Goal: Transaction & Acquisition: Purchase product/service

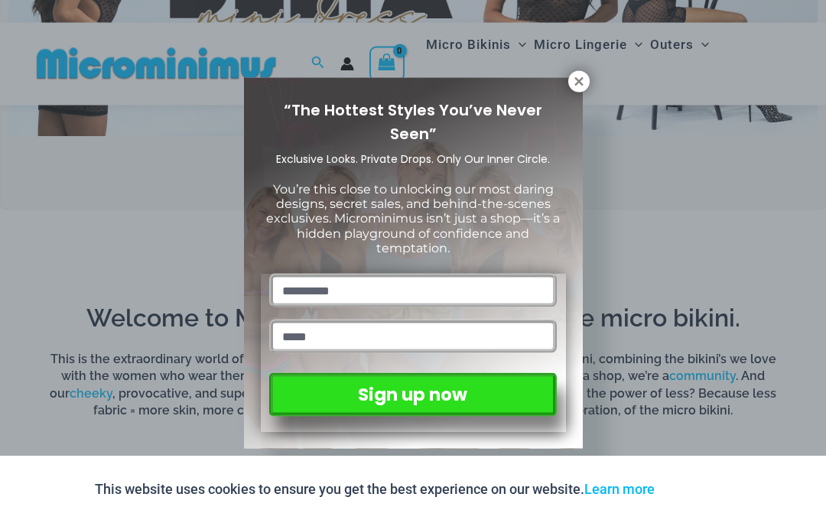
scroll to position [634, 0]
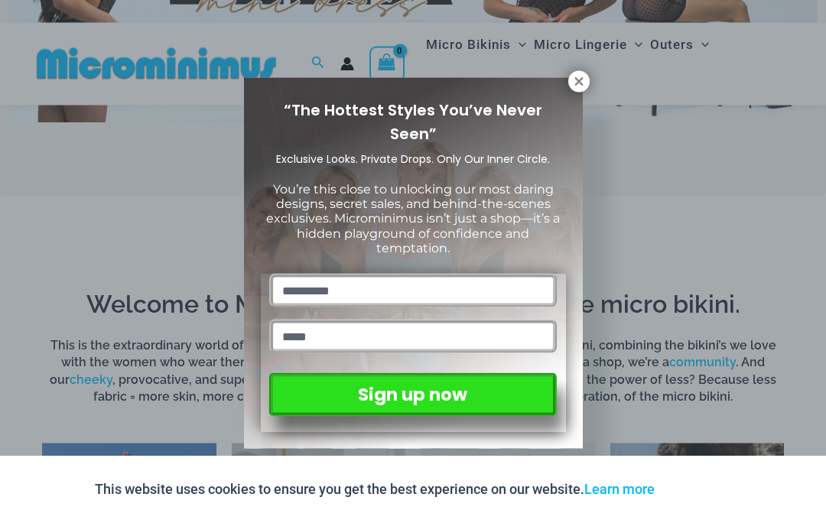
click at [580, 86] on icon at bounding box center [579, 82] width 14 height 14
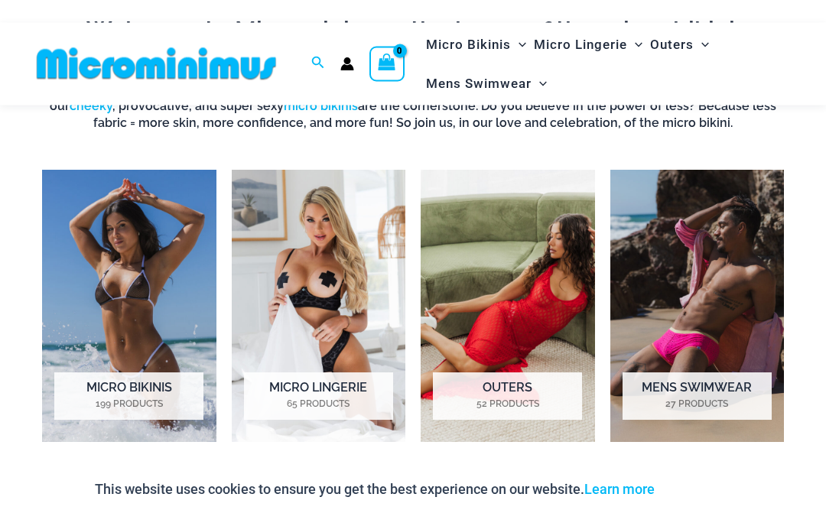
scroll to position [909, 0]
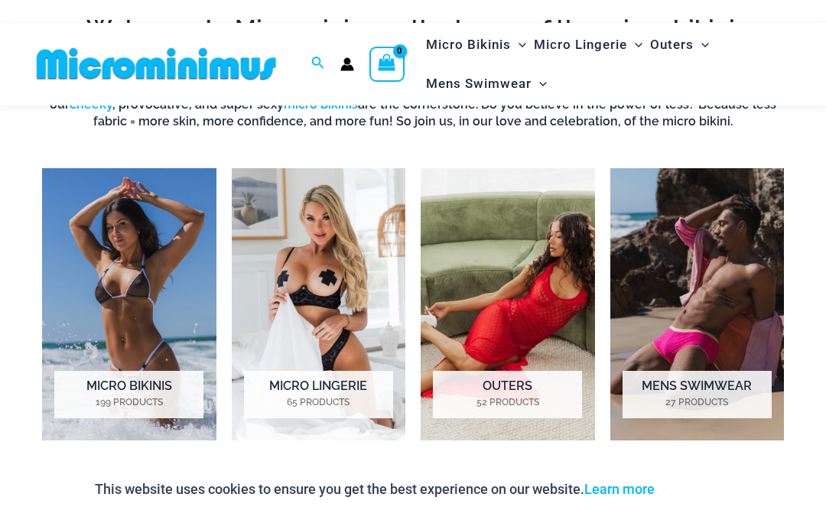
click at [141, 263] on img "Visit product category Micro Bikinis" at bounding box center [129, 304] width 174 height 272
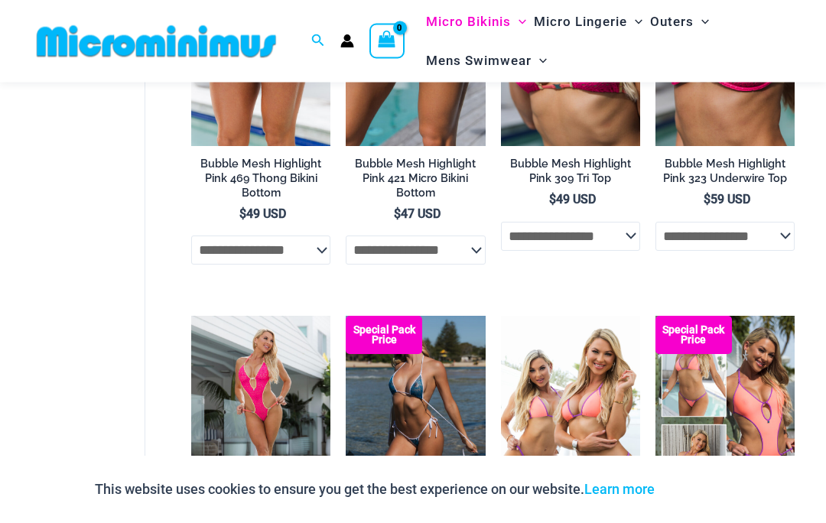
scroll to position [2947, 0]
click at [346, 316] on img at bounding box center [346, 316] width 0 height 0
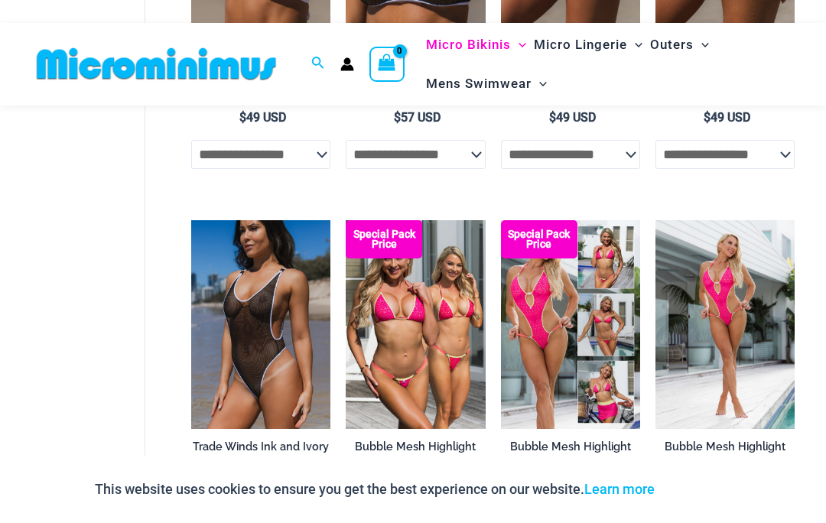
scroll to position [2244, 0]
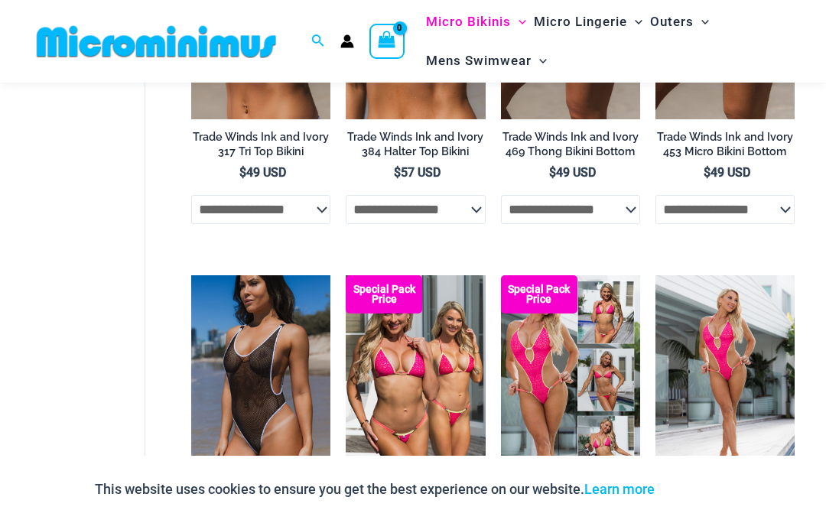
click at [346, 275] on img at bounding box center [346, 275] width 0 height 0
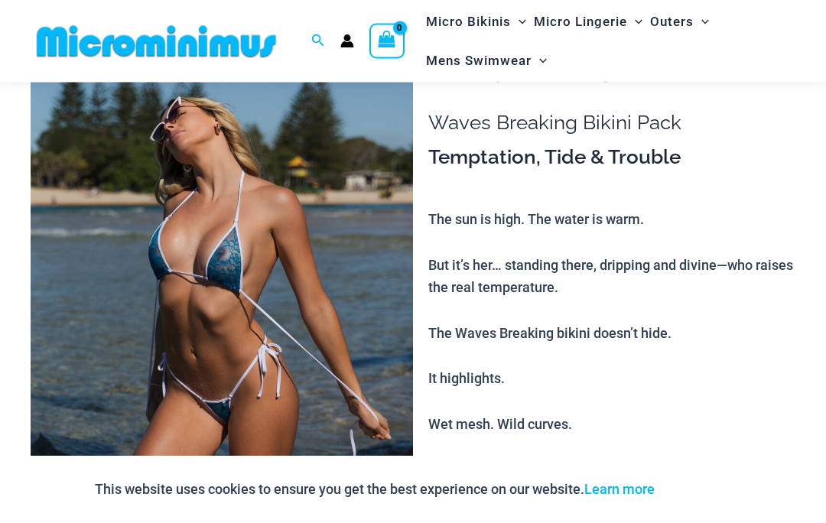
scroll to position [30, 0]
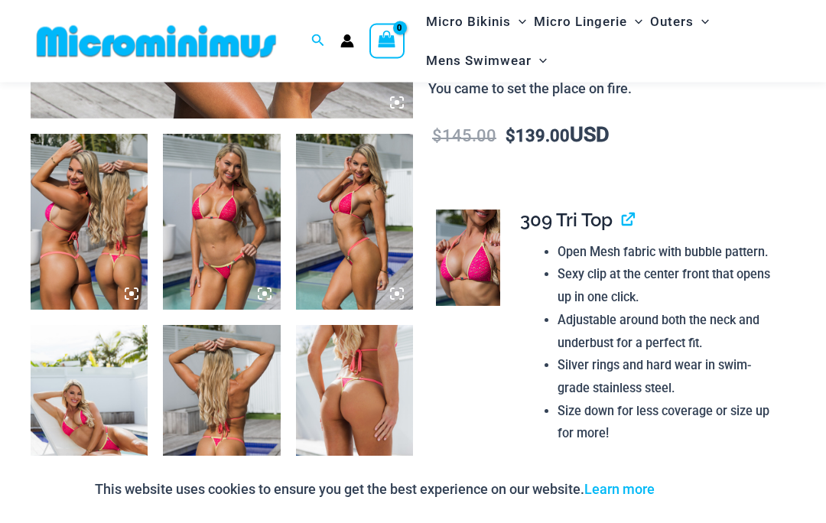
scroll to position [583, 0]
click at [95, 429] on img at bounding box center [89, 413] width 117 height 176
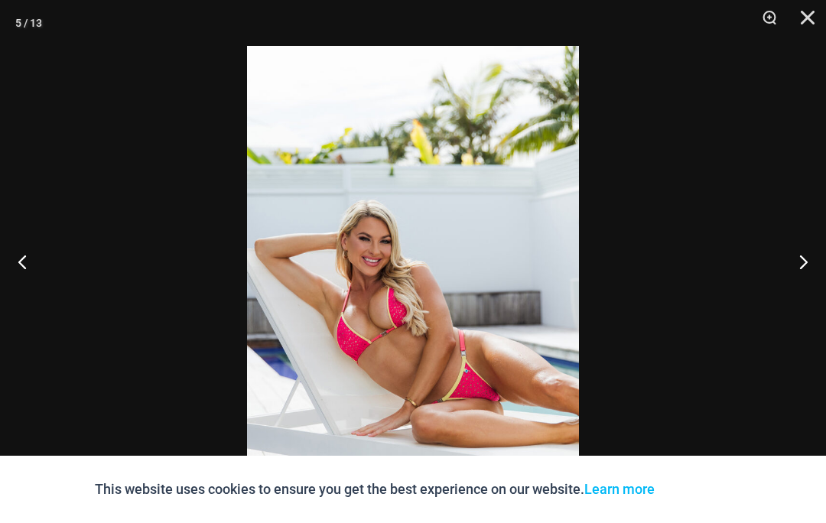
click at [816, 21] on button "Close" at bounding box center [802, 23] width 38 height 46
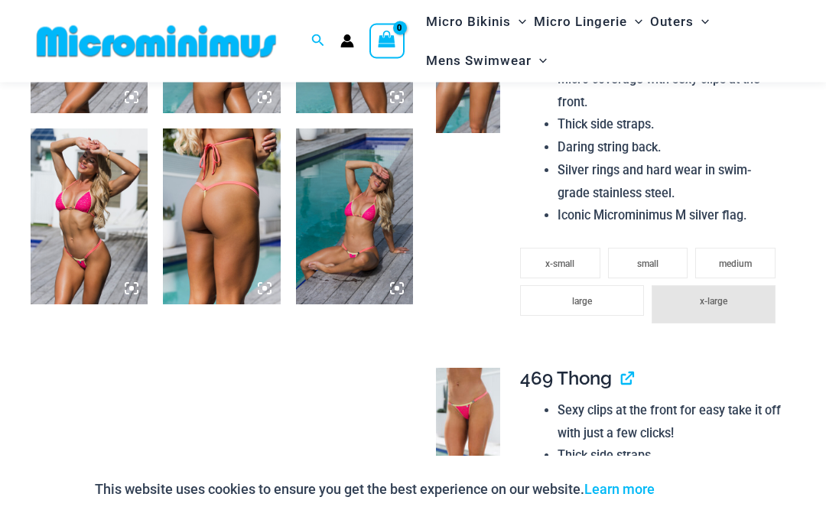
scroll to position [1162, 0]
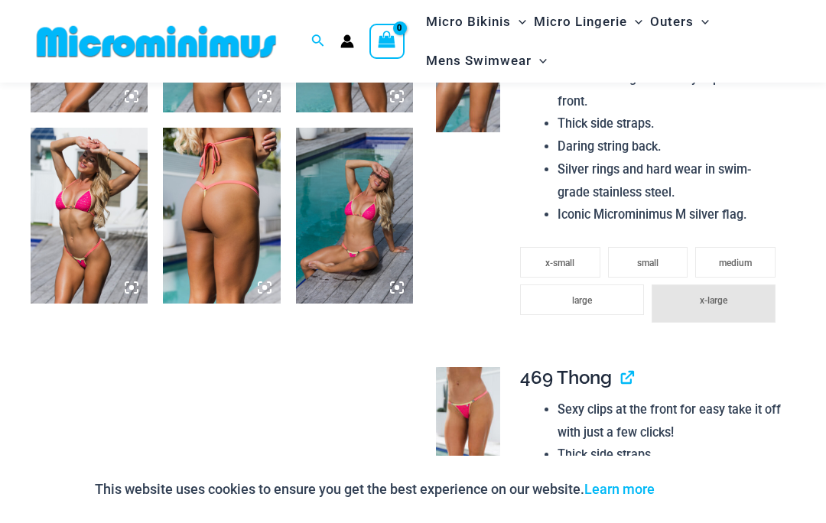
click at [481, 408] on img at bounding box center [468, 415] width 64 height 96
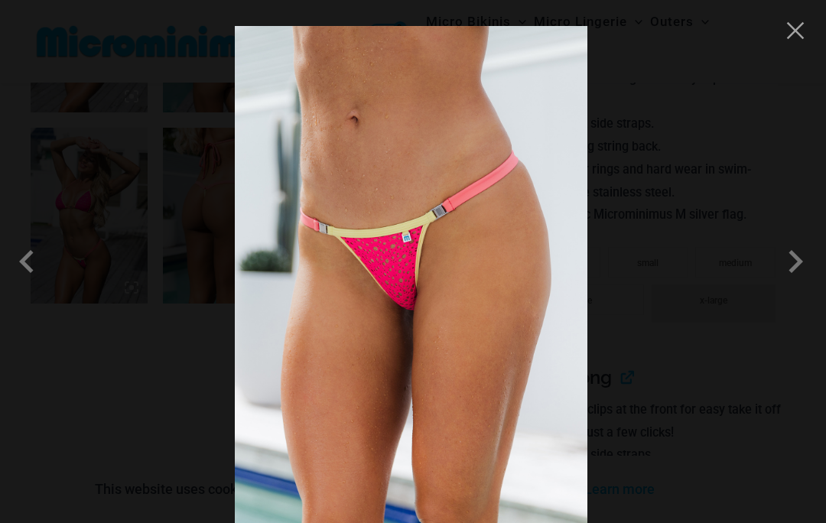
click at [797, 37] on button "Close" at bounding box center [795, 30] width 23 height 23
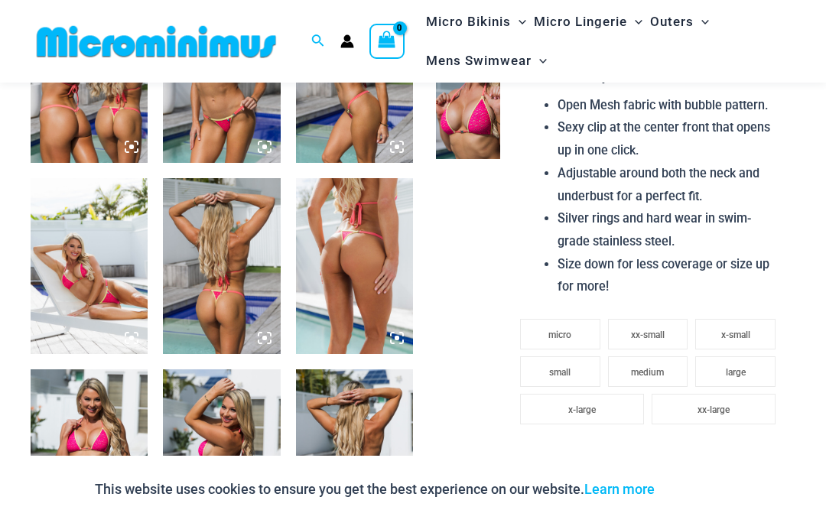
scroll to position [677, 0]
